Goal: Task Accomplishment & Management: Manage account settings

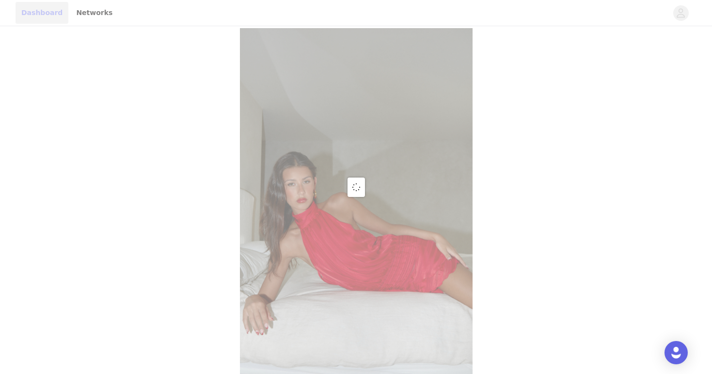
click at [38, 14] on link "Dashboard" at bounding box center [42, 13] width 53 height 22
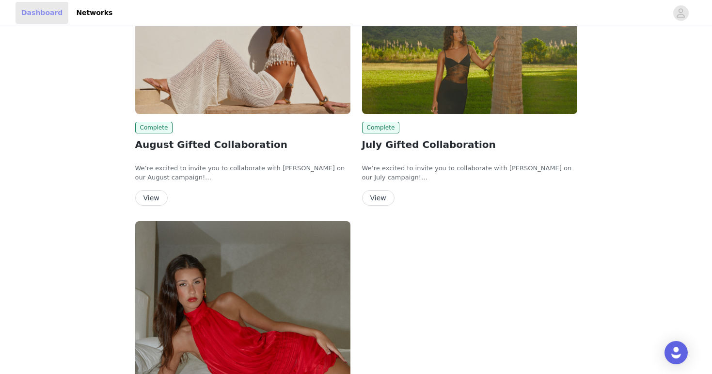
scroll to position [85, 0]
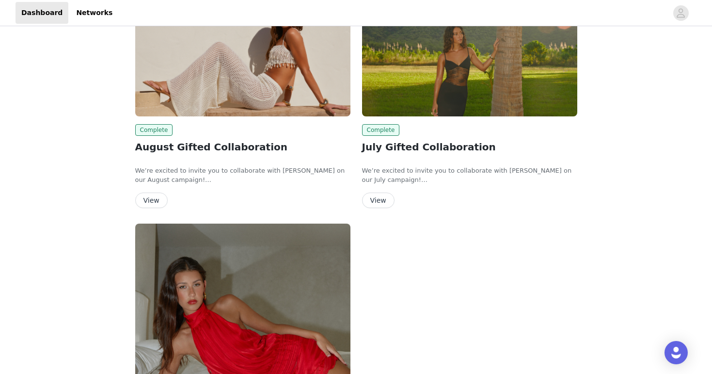
click at [148, 206] on button "View" at bounding box center [151, 200] width 32 height 16
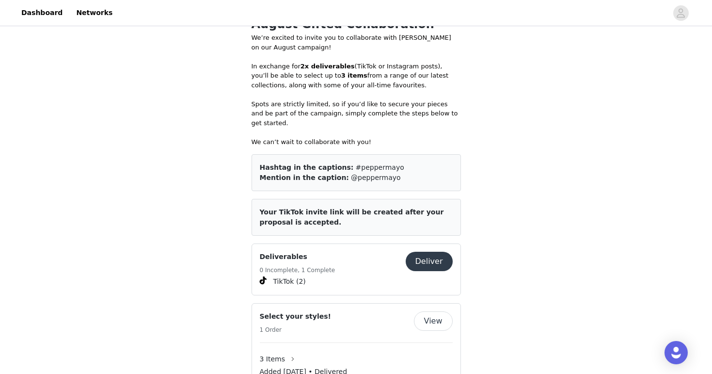
scroll to position [397, 0]
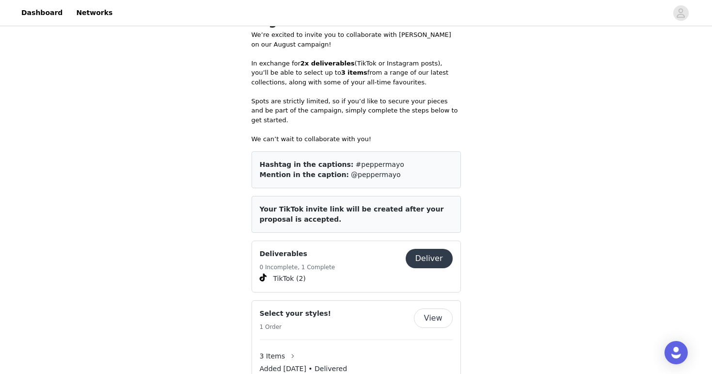
click at [421, 252] on button "Deliver" at bounding box center [429, 258] width 47 height 19
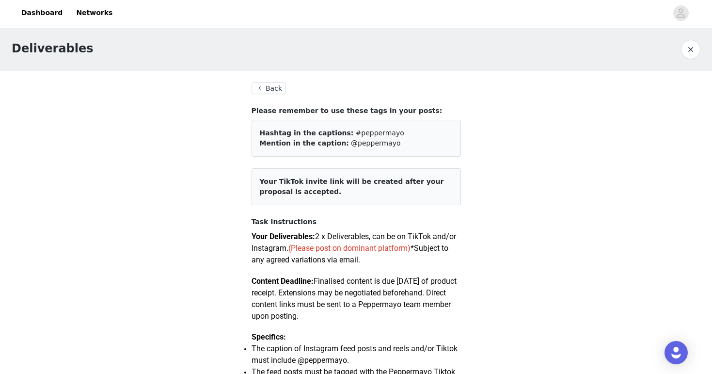
click at [260, 91] on button "Back" at bounding box center [269, 88] width 35 height 12
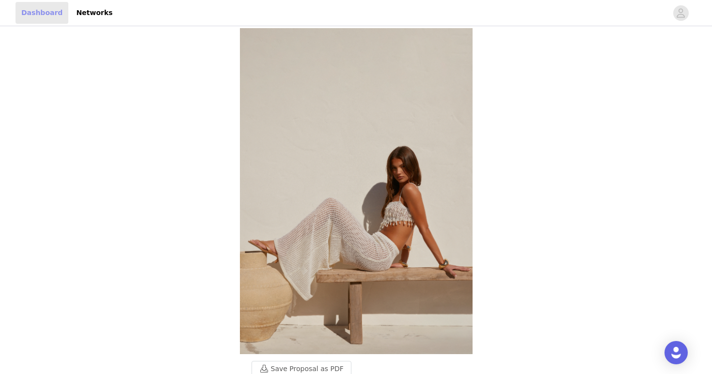
click at [42, 13] on link "Dashboard" at bounding box center [42, 13] width 53 height 22
